Goal: Transaction & Acquisition: Purchase product/service

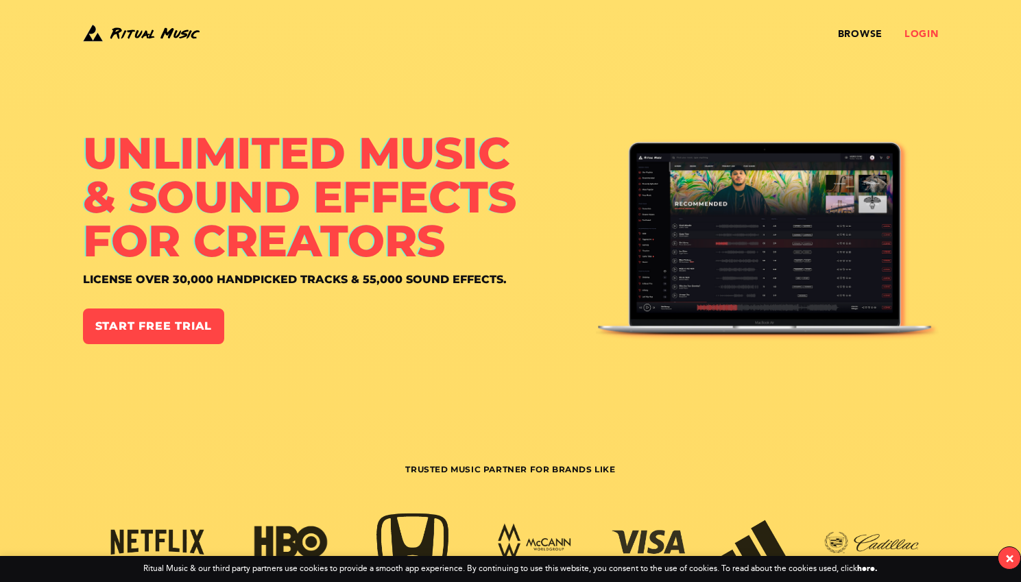
click at [919, 34] on link "Login" at bounding box center [921, 34] width 34 height 11
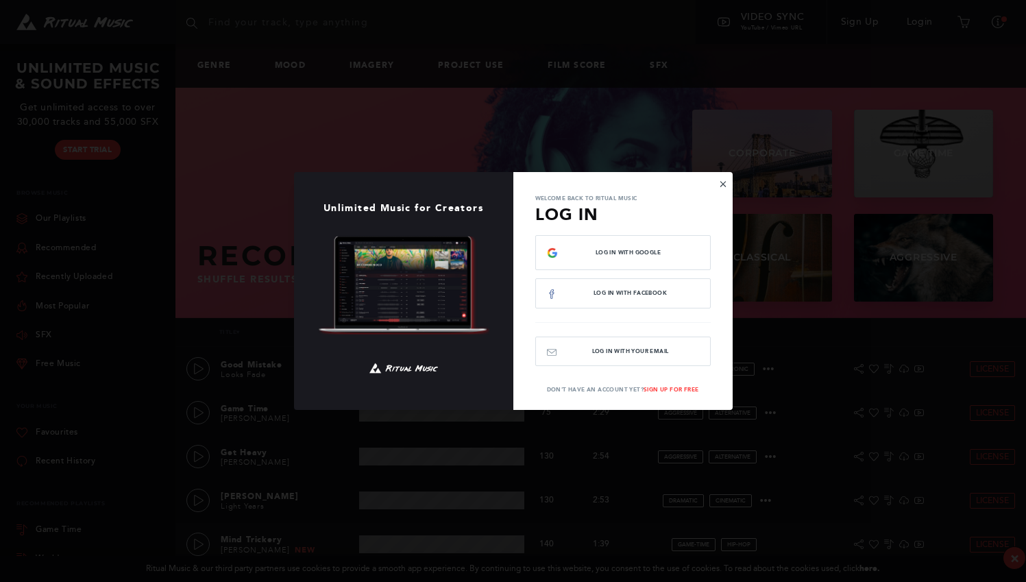
click at [722, 185] on button "×" at bounding box center [723, 184] width 8 height 12
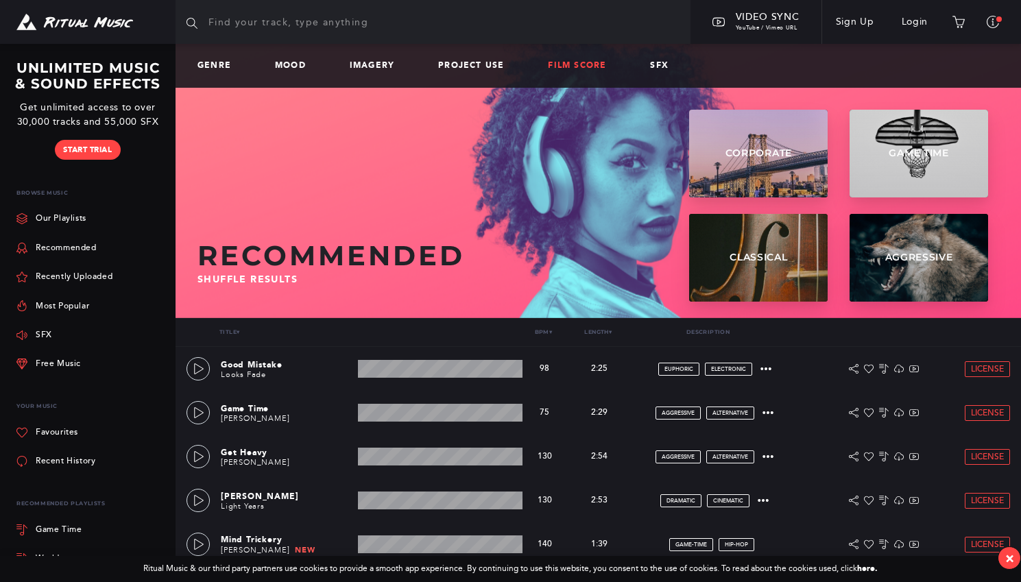
click at [570, 62] on link "Film Score" at bounding box center [582, 66] width 69 height 10
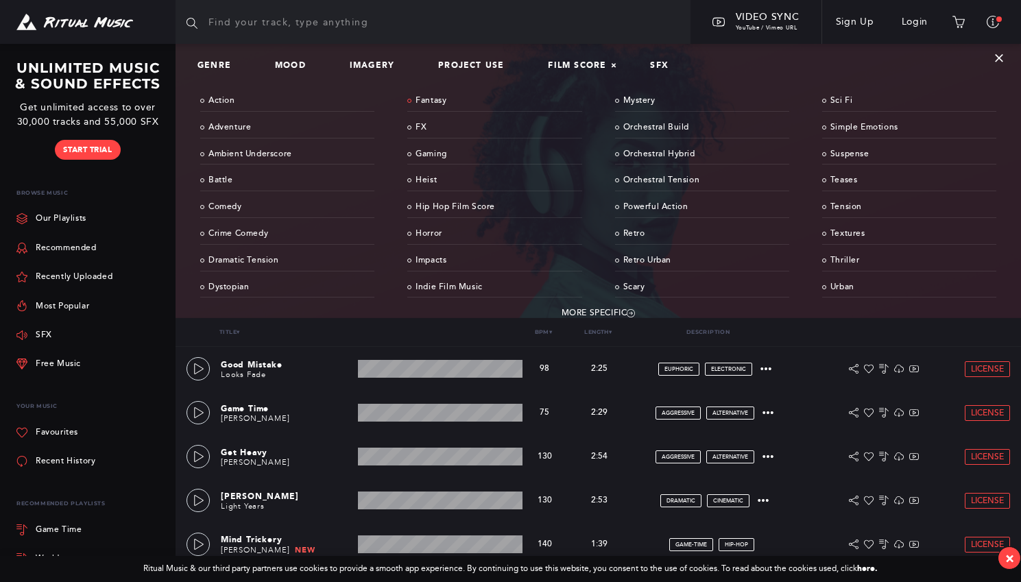
click at [440, 106] on link "Fantasy" at bounding box center [494, 101] width 174 height 21
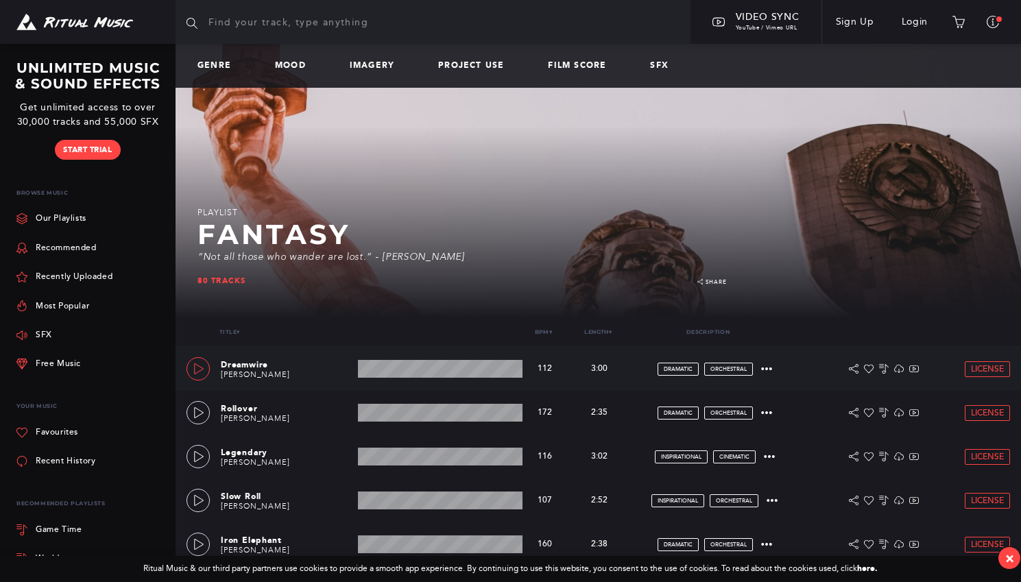
click at [199, 372] on icon at bounding box center [199, 368] width 10 height 11
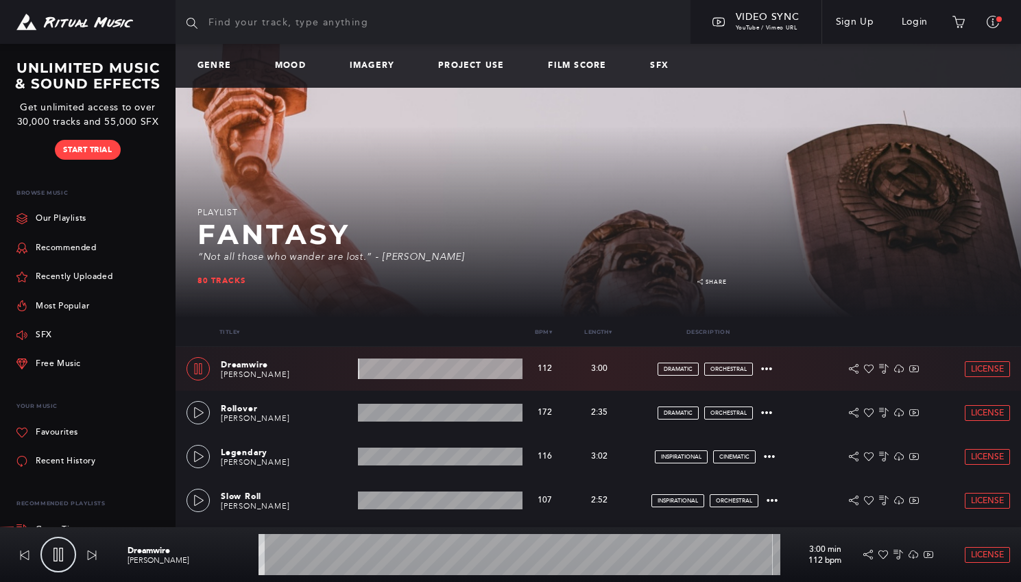
click at [423, 369] on wave at bounding box center [440, 369] width 165 height 21
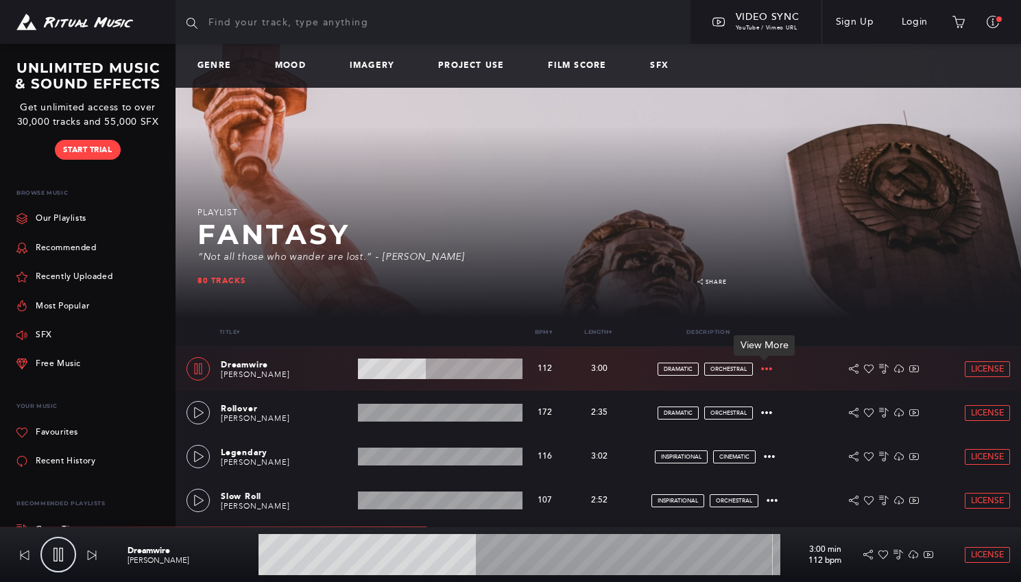
click at [768, 365] on icon at bounding box center [766, 368] width 11 height 11
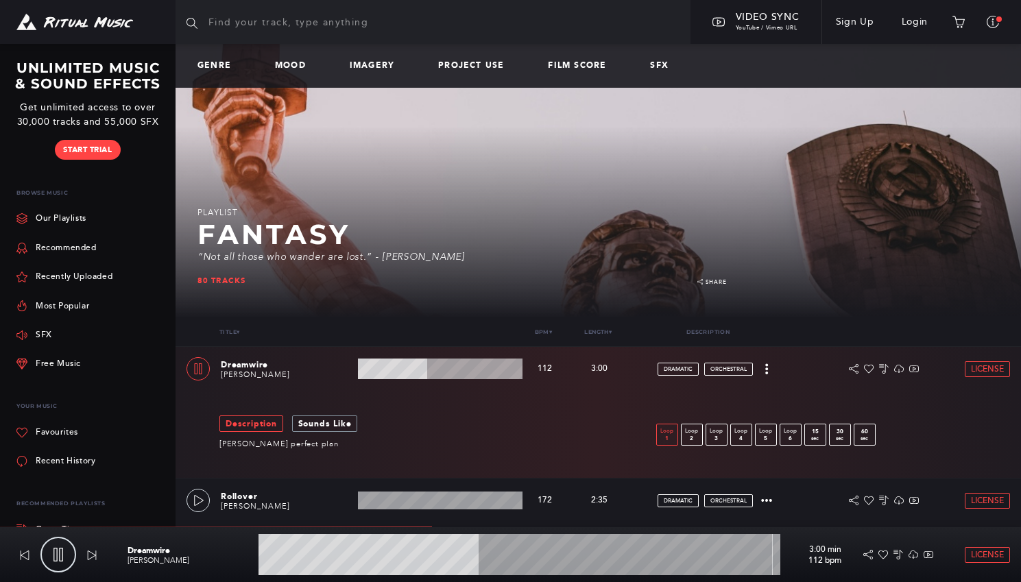
click at [660, 435] on p "1" at bounding box center [667, 438] width 21 height 6
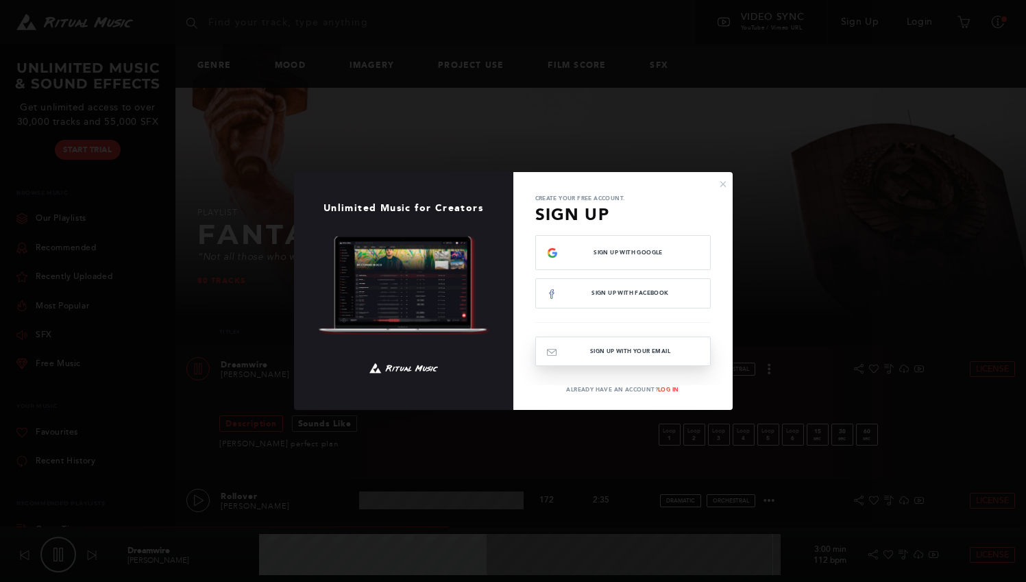
click at [603, 351] on button "Sign Up with your email" at bounding box center [624, 351] width 176 height 29
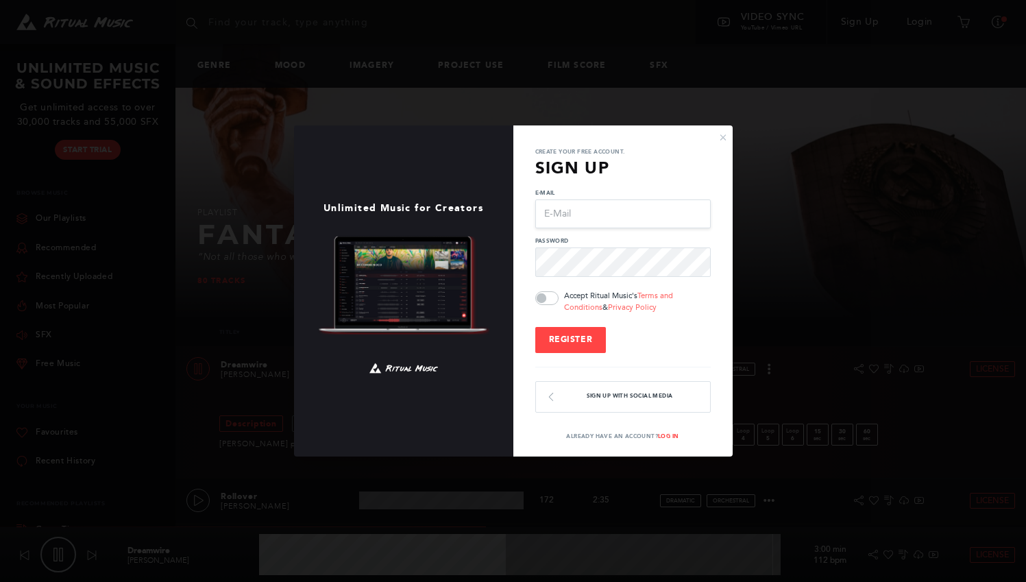
type input "47.5"
type input "[PERSON_NAME][EMAIL_ADDRESS][PERSON_NAME][DOMAIN_NAME]"
click at [721, 135] on button "×" at bounding box center [723, 137] width 8 height 12
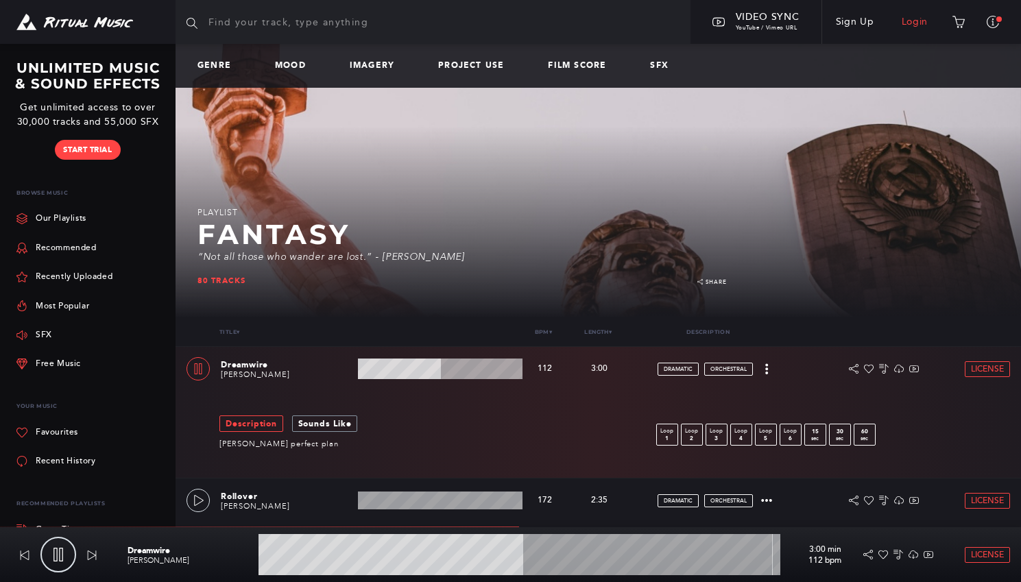
click at [915, 21] on link "Login" at bounding box center [915, 22] width 54 height 38
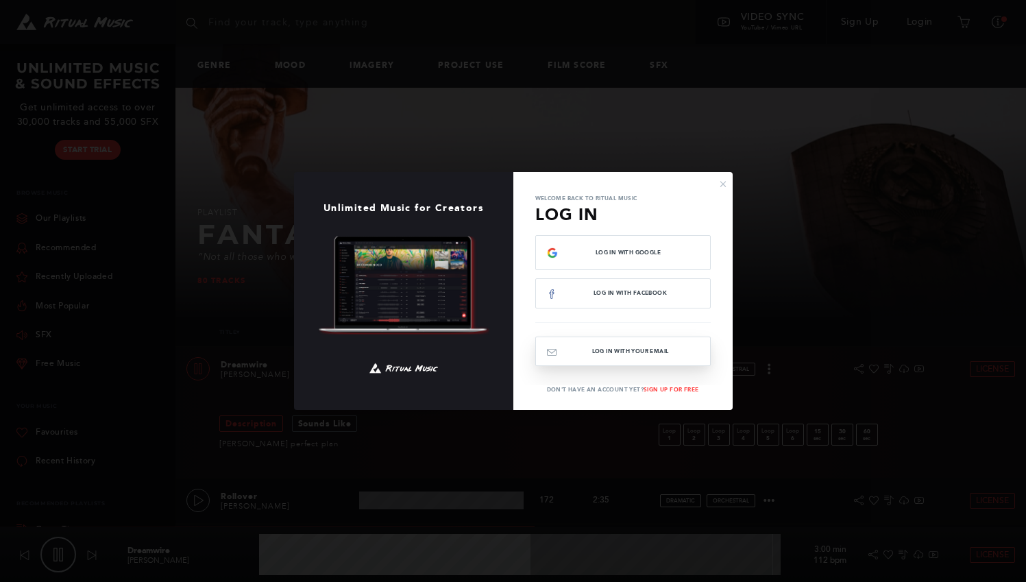
click at [601, 344] on button "Log In with your email" at bounding box center [624, 351] width 176 height 29
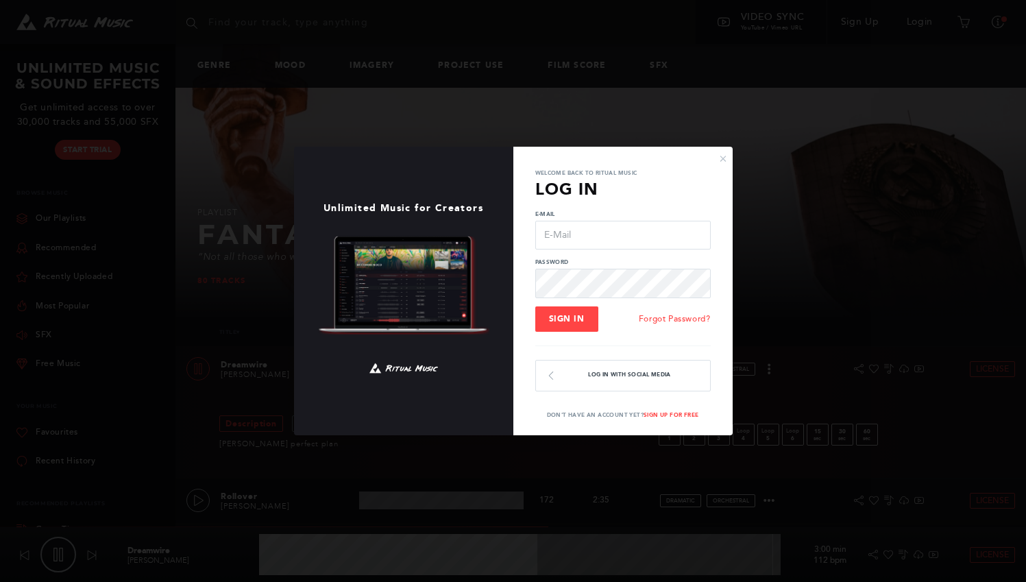
type input "53.44"
type input "[PERSON_NAME][EMAIL_ADDRESS][PERSON_NAME][DOMAIN_NAME]"
click at [566, 319] on button "Sign In" at bounding box center [567, 320] width 63 height 26
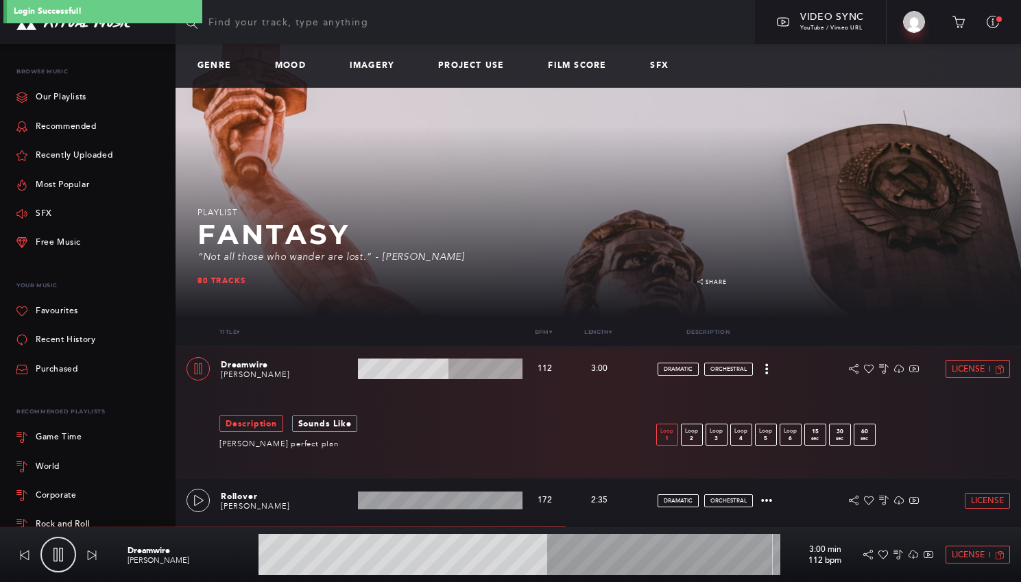
click at [660, 432] on p "Loop" at bounding box center [667, 431] width 21 height 8
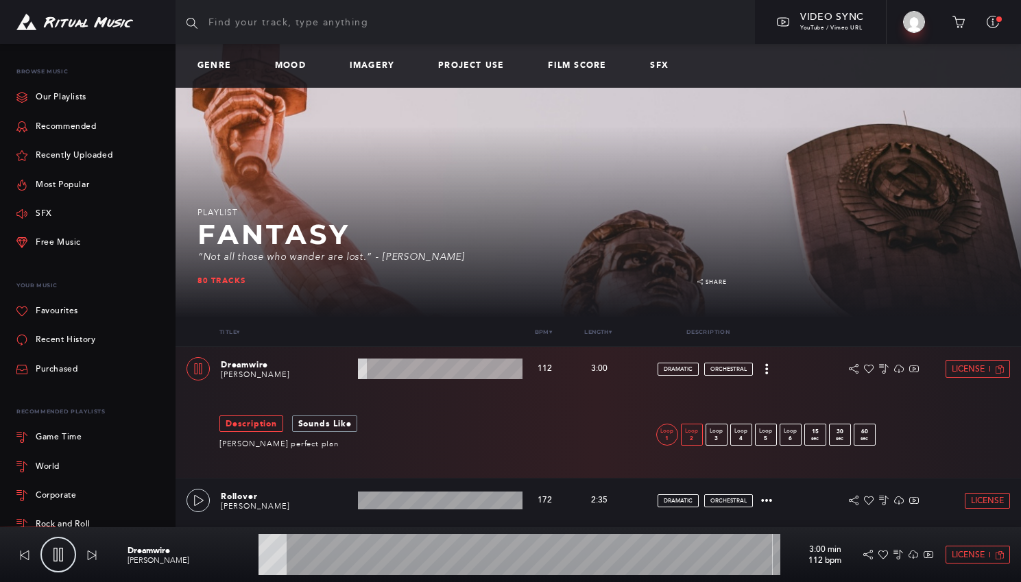
click at [692, 435] on p "2" at bounding box center [692, 438] width 21 height 6
click at [717, 435] on p "3" at bounding box center [716, 438] width 21 height 6
click at [739, 433] on p "Loop" at bounding box center [741, 431] width 21 height 8
click at [763, 432] on p "Loop" at bounding box center [766, 431] width 21 height 8
click at [787, 436] on p "6" at bounding box center [790, 438] width 21 height 6
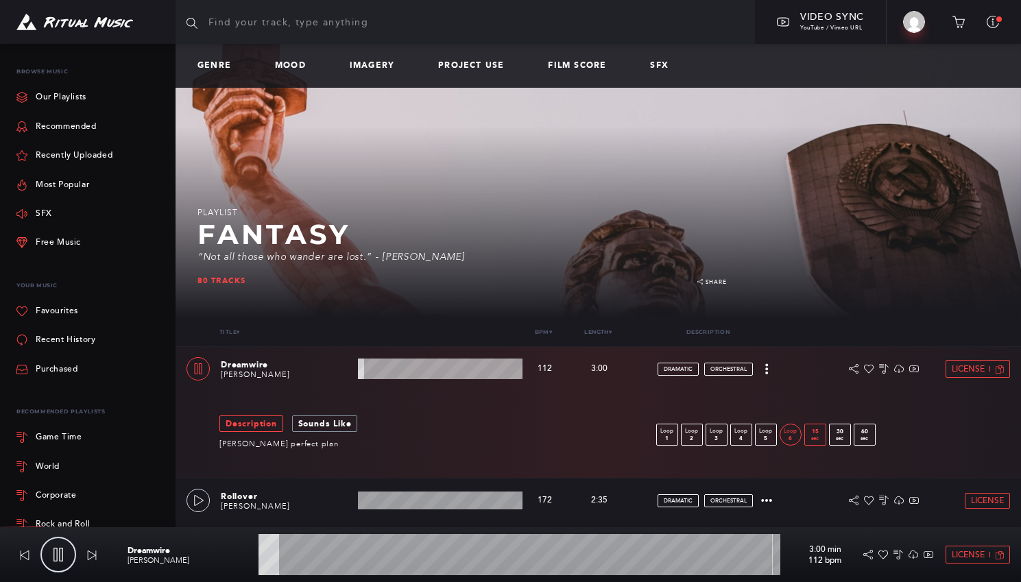
click at [812, 435] on p "sec" at bounding box center [815, 438] width 21 height 6
click at [793, 435] on p "6" at bounding box center [790, 438] width 21 height 6
click at [680, 436] on div "Loop 1 Loop 2 Loop 3 Loop 4 Loop 5 Loop 6 15 sec 30 sec 60 sec" at bounding box center [767, 435] width 222 height 22
click at [685, 436] on p "2" at bounding box center [692, 438] width 21 height 6
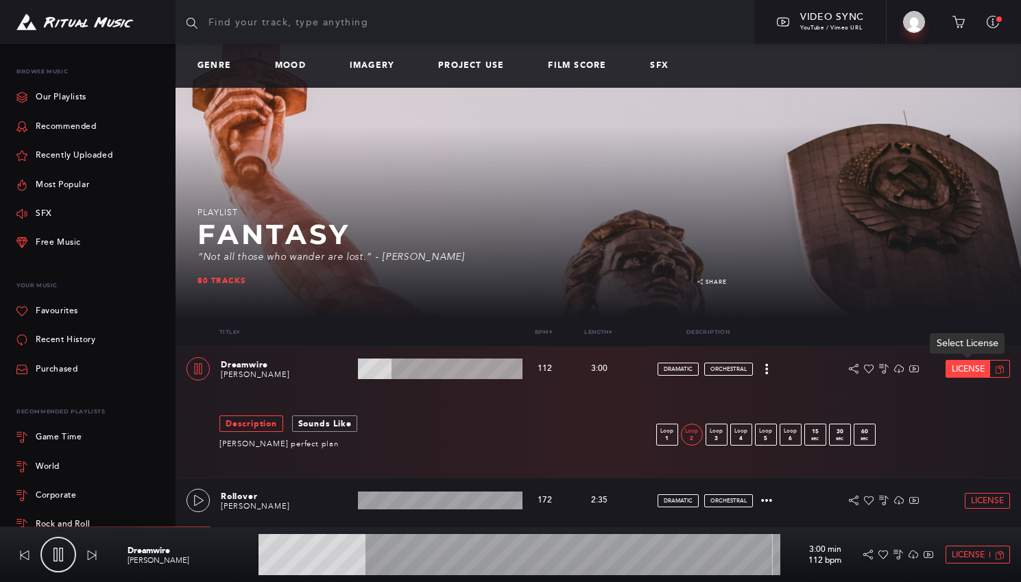
click at [959, 374] on span "License" at bounding box center [968, 369] width 33 height 9
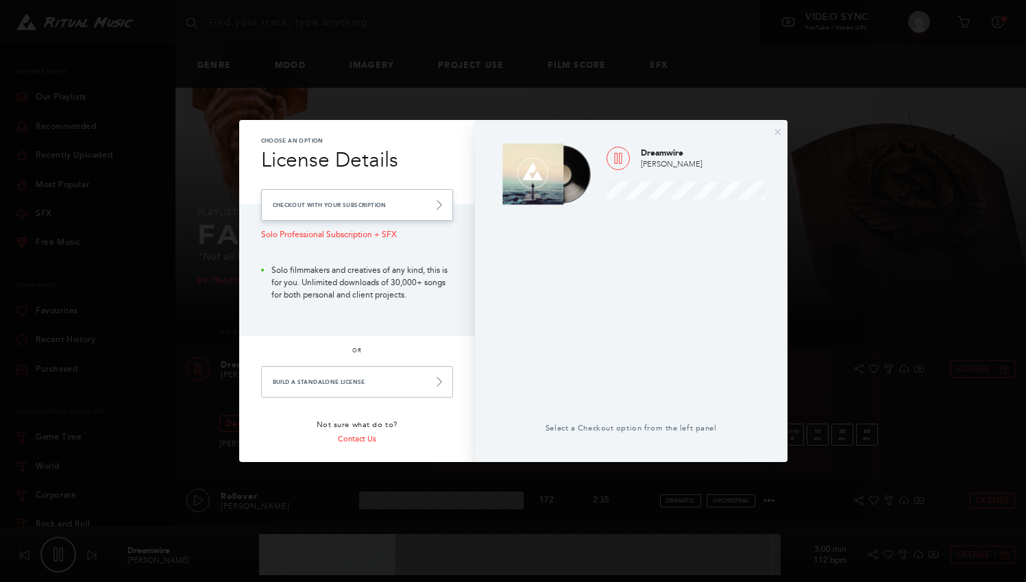
click at [420, 205] on link "Checkout with your Subscription" at bounding box center [357, 205] width 192 height 32
click at [431, 200] on link "Checkout with your Subscription" at bounding box center [357, 205] width 192 height 32
type input "63.88"
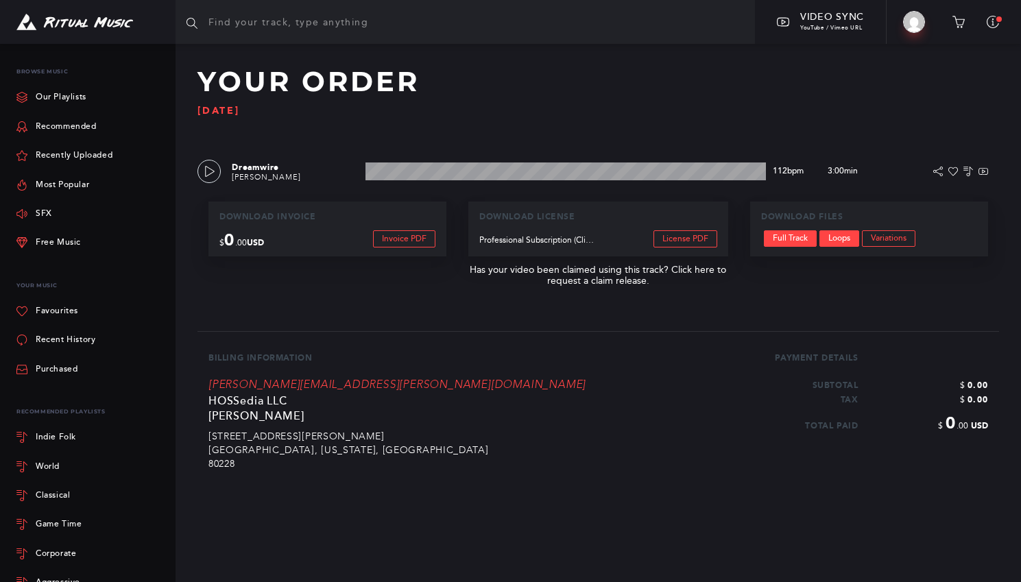
click at [846, 239] on link "Loops" at bounding box center [839, 238] width 40 height 16
click at [110, 23] on img at bounding box center [74, 22] width 117 height 17
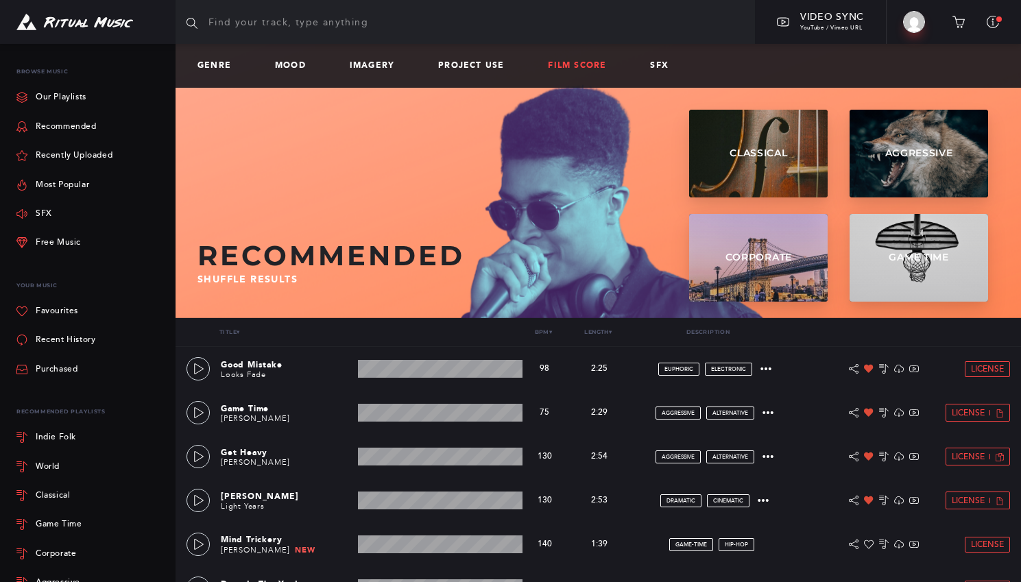
click at [559, 69] on link "Film Score" at bounding box center [582, 66] width 69 height 10
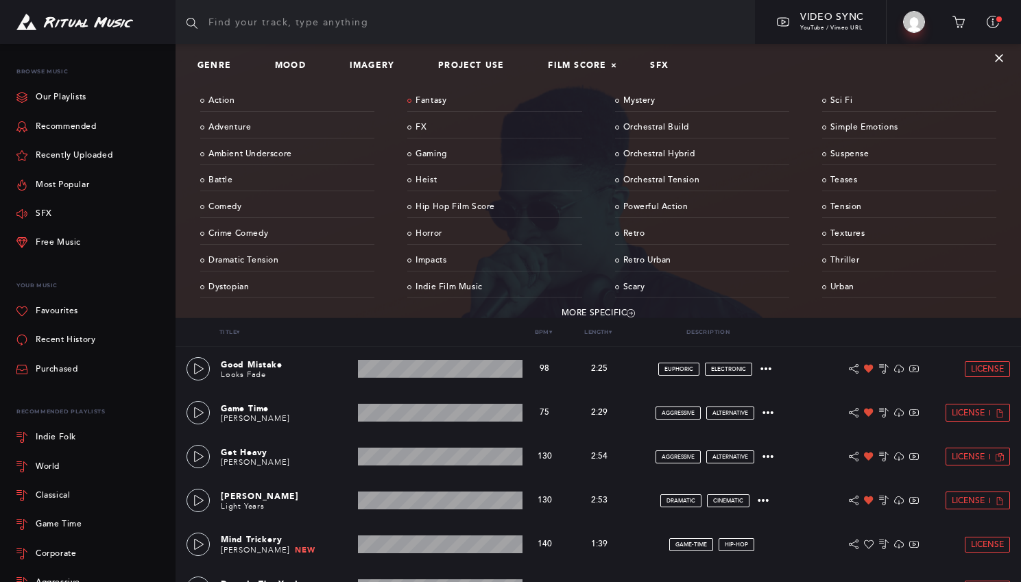
click at [439, 100] on link "Fantasy" at bounding box center [494, 101] width 174 height 21
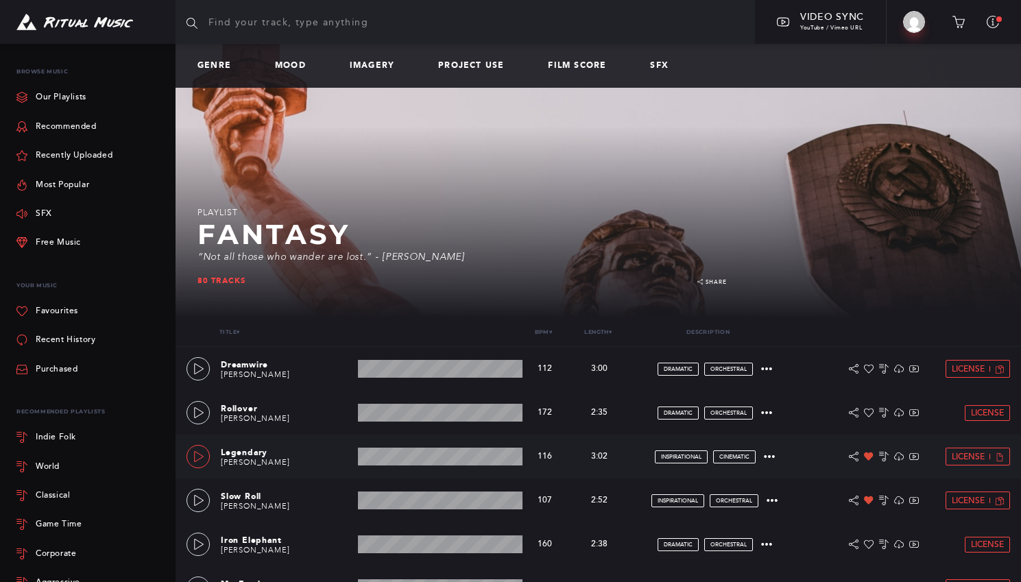
click at [204, 455] on link at bounding box center [198, 456] width 23 height 23
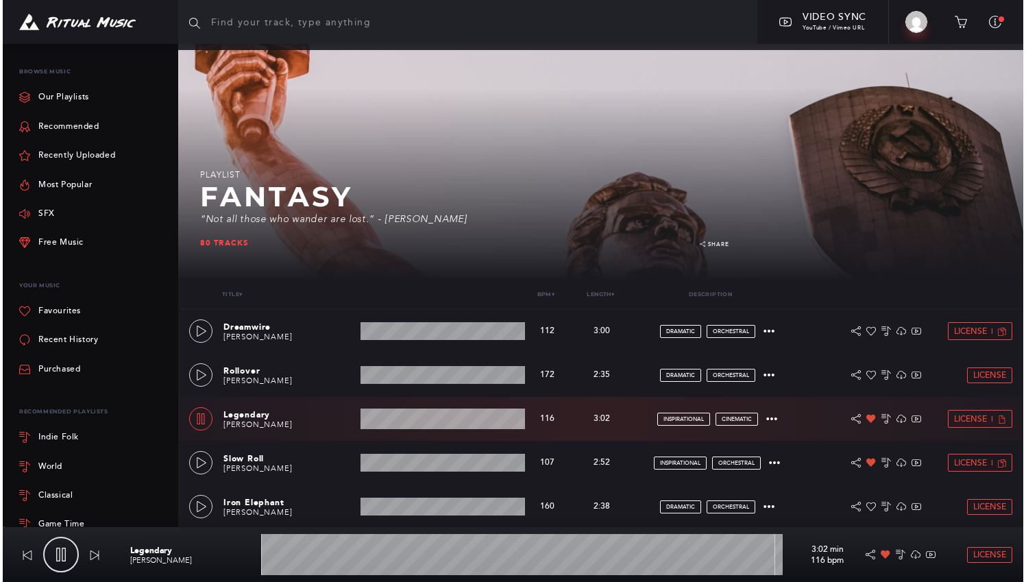
scroll to position [39, 0]
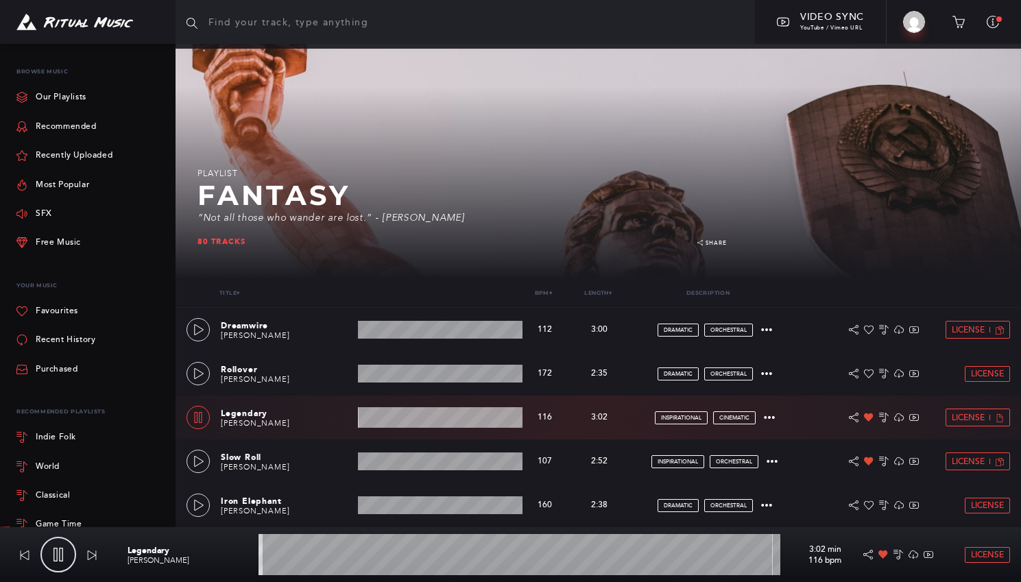
click at [413, 418] on wave at bounding box center [440, 417] width 165 height 21
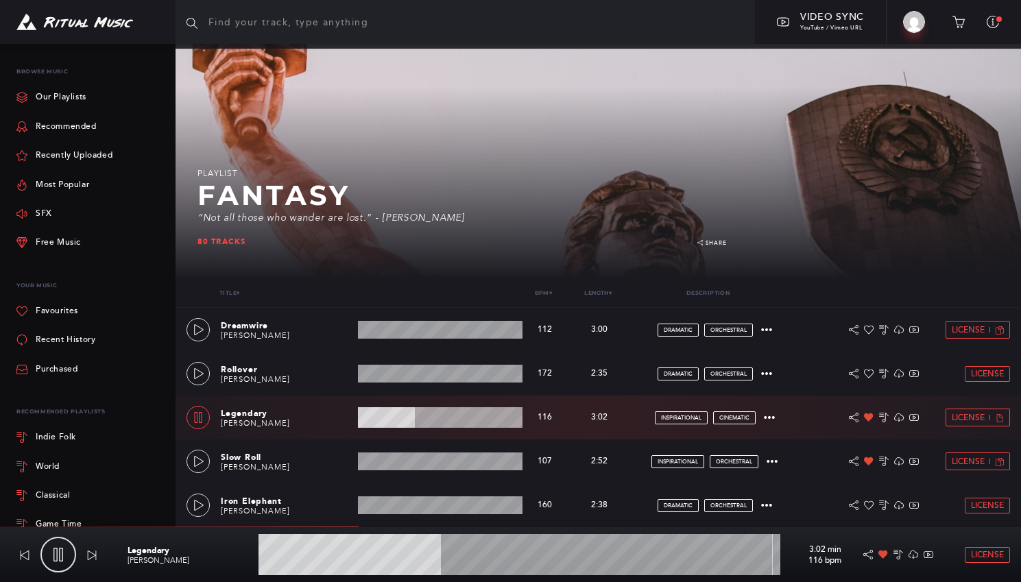
click at [437, 417] on wave at bounding box center [440, 417] width 165 height 21
click at [773, 420] on icon at bounding box center [769, 417] width 11 height 11
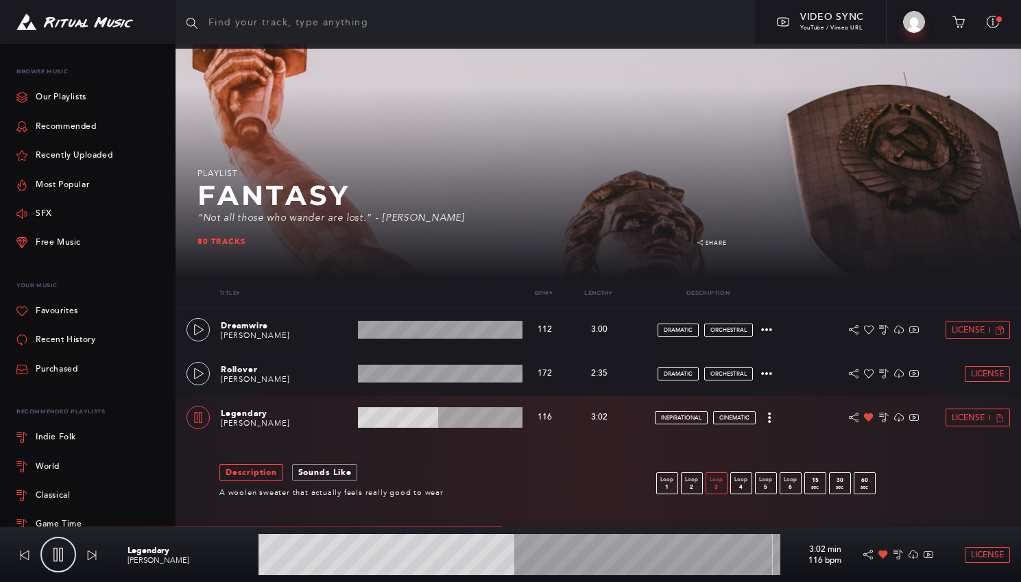
click at [718, 485] on p "3" at bounding box center [716, 487] width 21 height 6
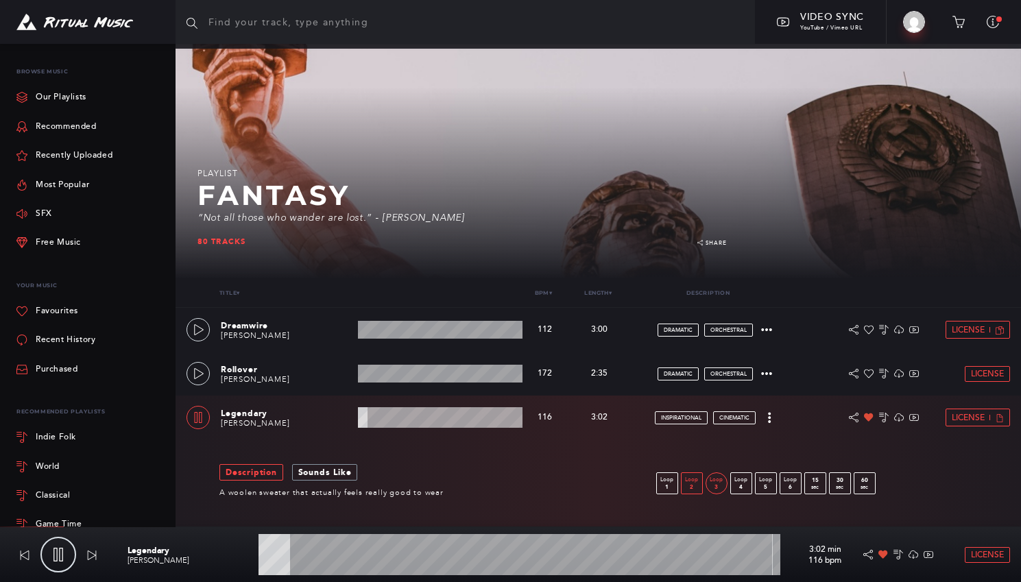
click at [695, 488] on p "2" at bounding box center [692, 487] width 21 height 6
click at [669, 485] on p "1" at bounding box center [667, 487] width 21 height 6
click at [738, 484] on p "4" at bounding box center [741, 487] width 21 height 6
click at [765, 485] on p "5" at bounding box center [766, 487] width 21 height 6
click at [788, 485] on p "6" at bounding box center [790, 487] width 21 height 6
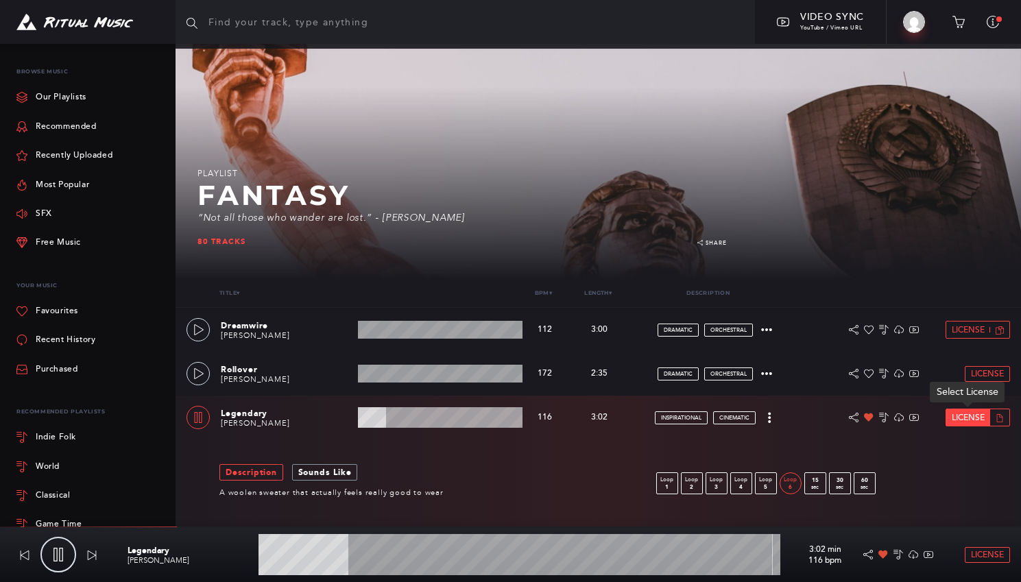
click at [968, 416] on span "License" at bounding box center [968, 417] width 33 height 9
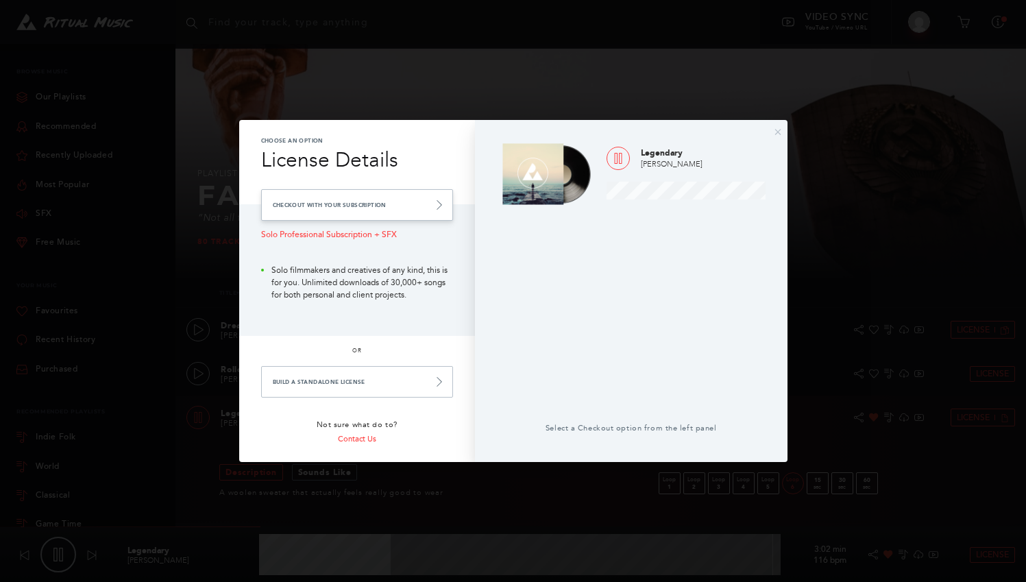
click at [367, 208] on link "Checkout with your Subscription" at bounding box center [357, 205] width 192 height 32
type input "62.53"
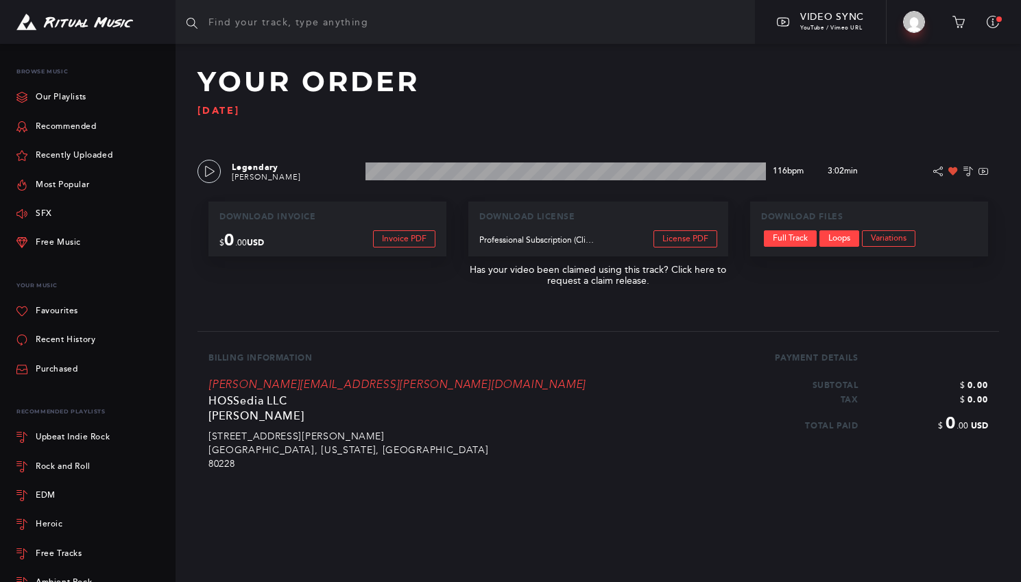
click at [849, 242] on link "Loops" at bounding box center [839, 238] width 40 height 16
